Goal: Navigation & Orientation: Find specific page/section

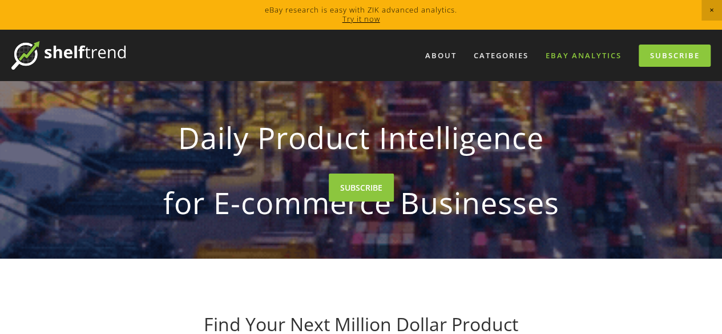
click at [587, 54] on link "eBay Analytics" at bounding box center [583, 55] width 91 height 19
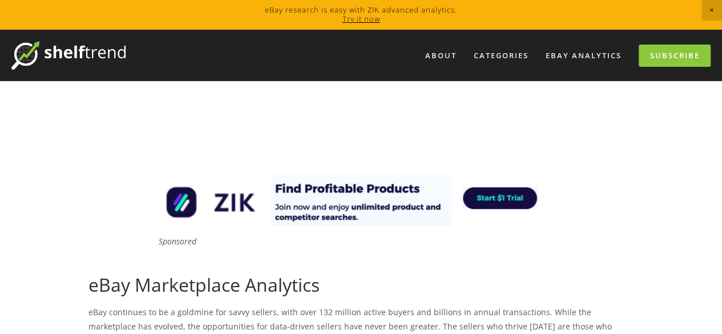
scroll to position [18, 0]
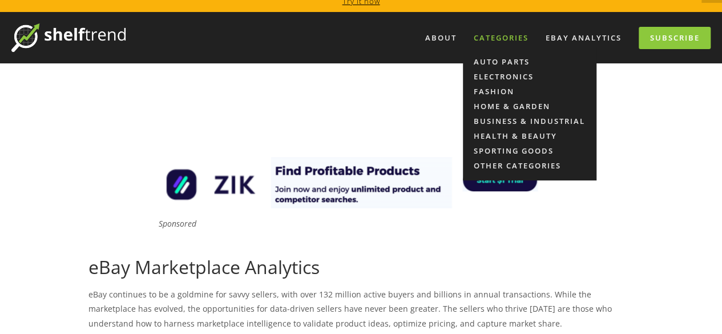
click at [493, 43] on div "Categories" at bounding box center [501, 38] width 70 height 19
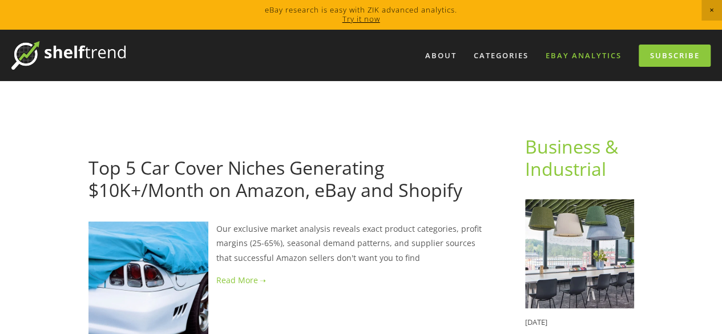
click at [587, 57] on link "eBay Analytics" at bounding box center [583, 55] width 91 height 19
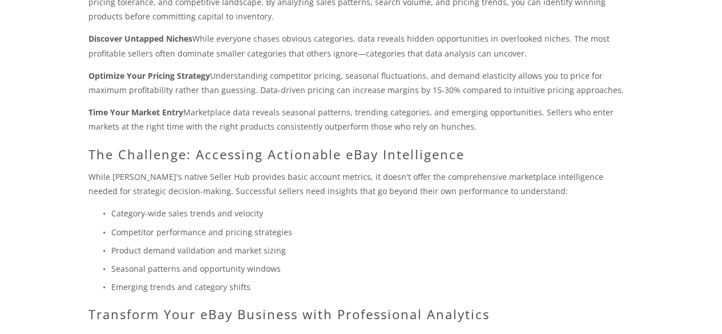
scroll to position [534, 0]
